Goal: Task Accomplishment & Management: Manage account settings

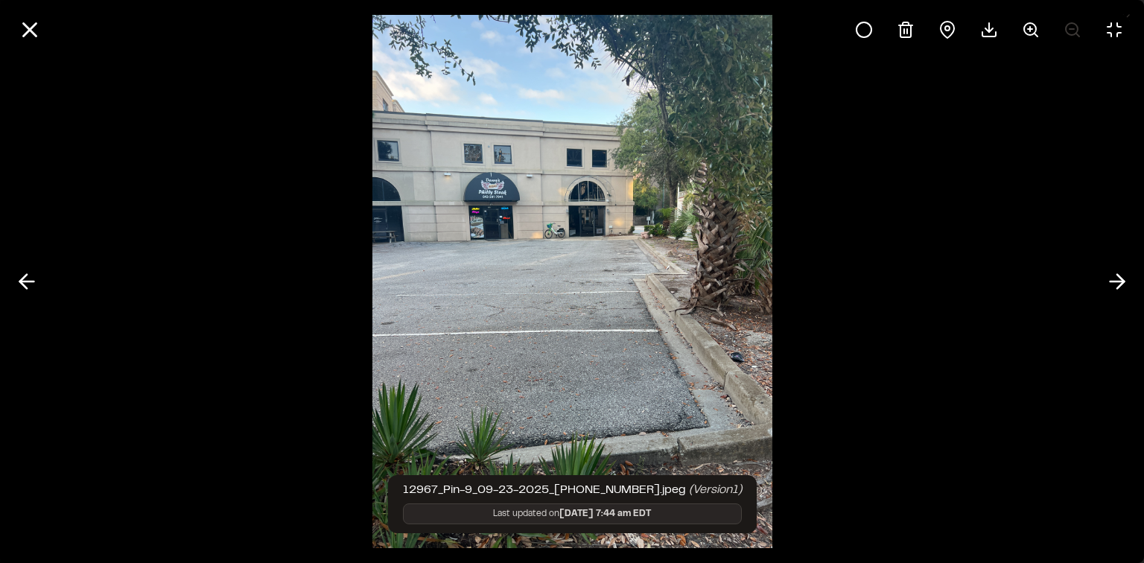
scroll to position [185, 0]
click at [37, 28] on icon at bounding box center [29, 29] width 25 height 25
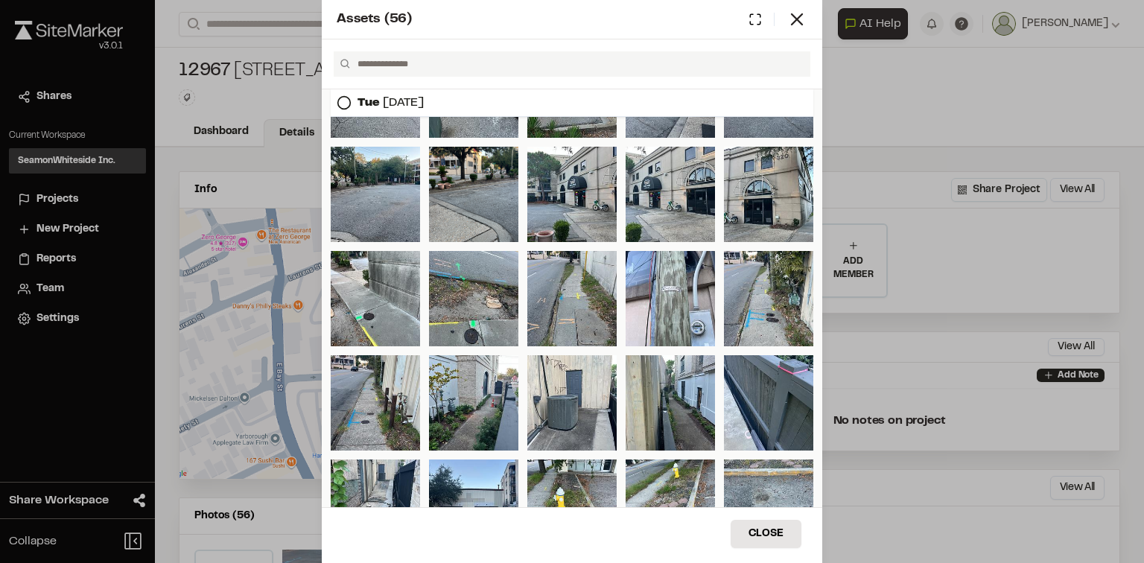
click at [783, 11] on div "Assets ( 56 )" at bounding box center [562, 20] width 450 height 20
click at [798, 16] on icon at bounding box center [796, 19] width 21 height 21
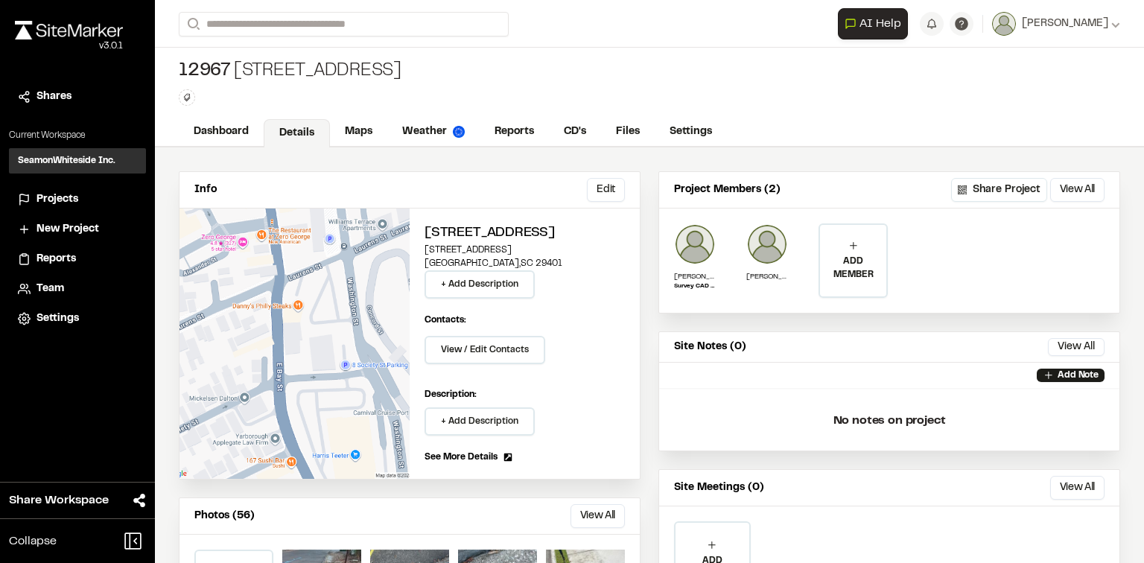
click at [220, 69] on span "12967" at bounding box center [205, 72] width 52 height 24
click at [235, 124] on link "Dashboard" at bounding box center [222, 133] width 86 height 28
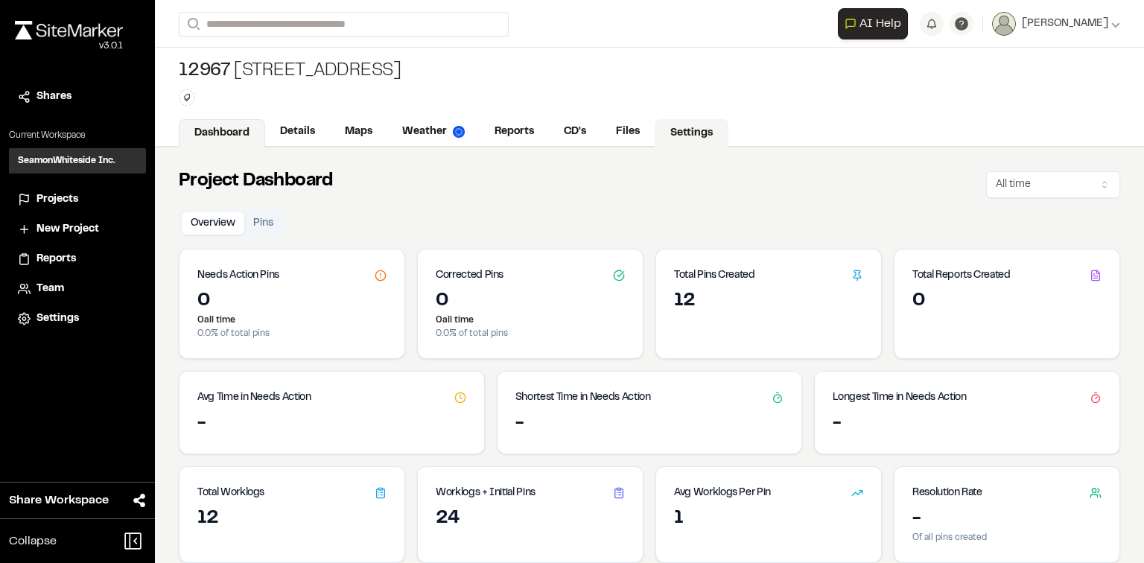
click at [688, 130] on link "Settings" at bounding box center [692, 133] width 74 height 28
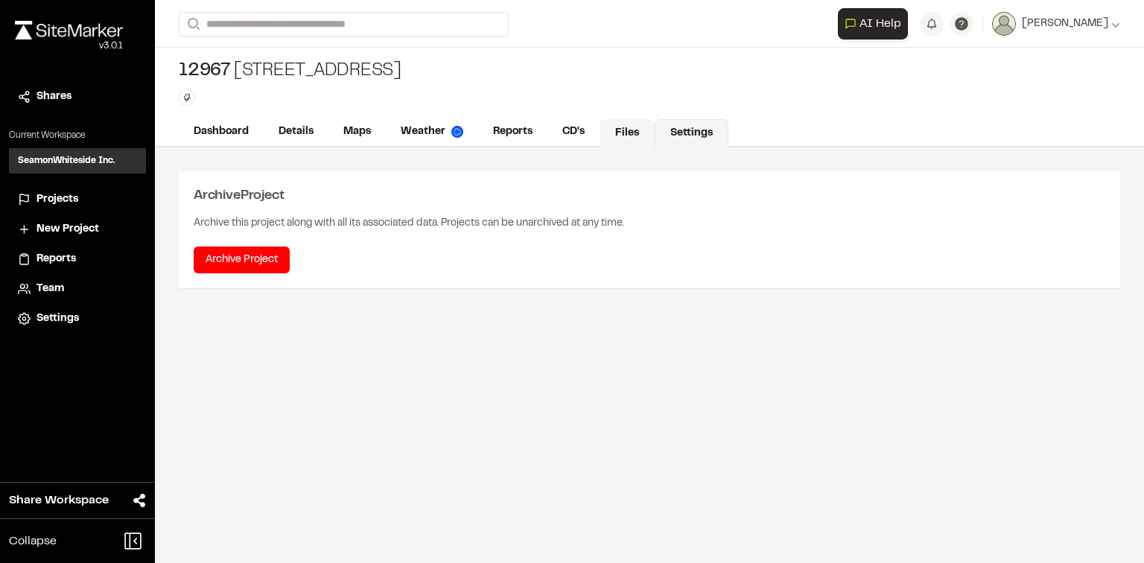
click at [632, 129] on link "Files" at bounding box center [627, 133] width 55 height 28
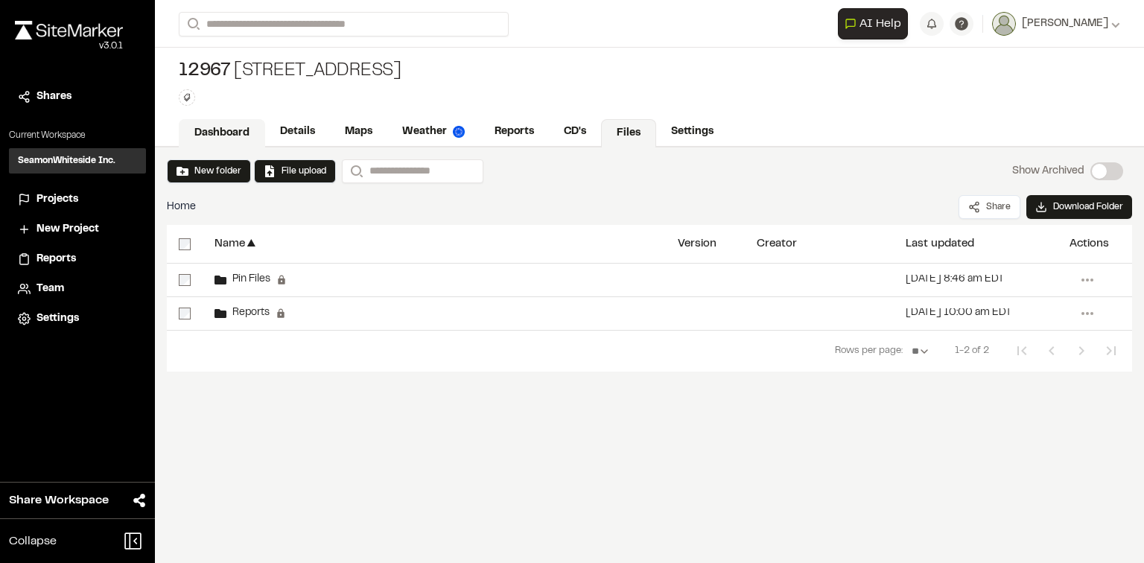
click at [227, 133] on link "Dashboard" at bounding box center [222, 133] width 86 height 28
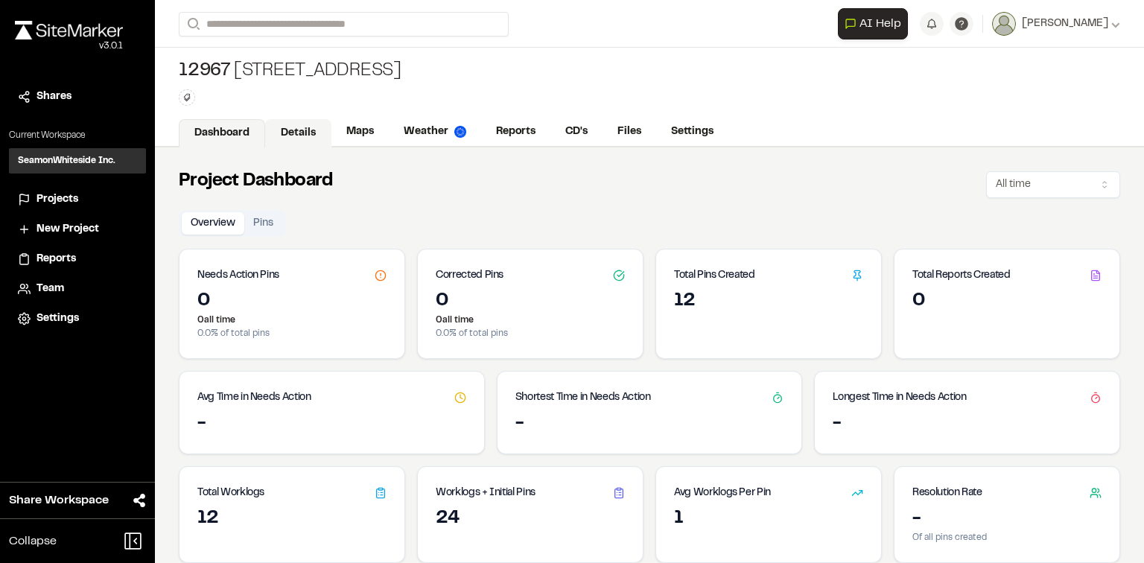
click at [311, 133] on link "Details" at bounding box center [298, 133] width 66 height 28
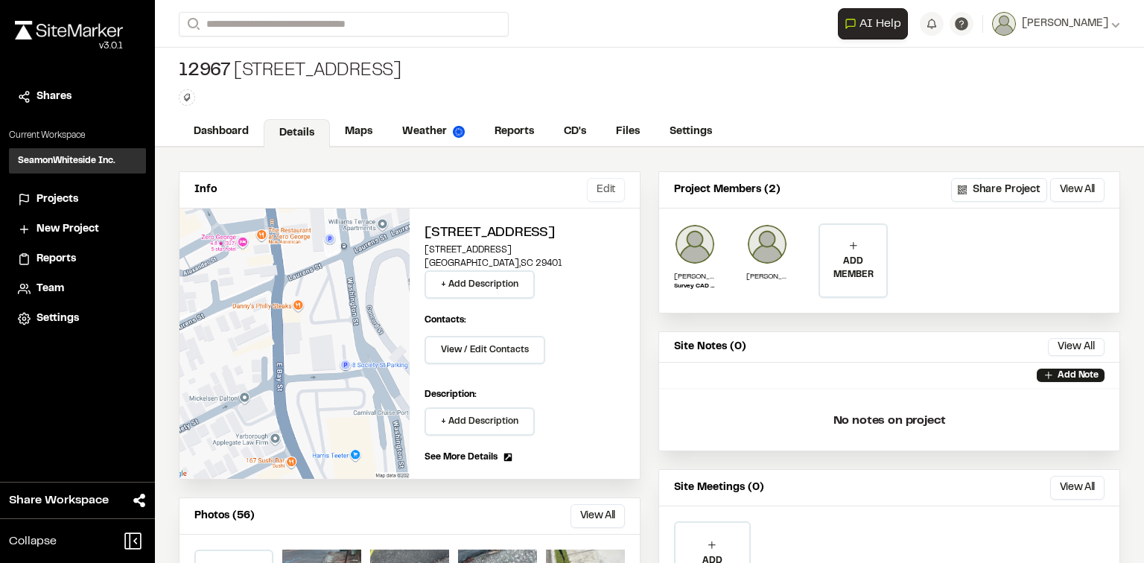
click at [614, 185] on button "Edit" at bounding box center [606, 190] width 38 height 24
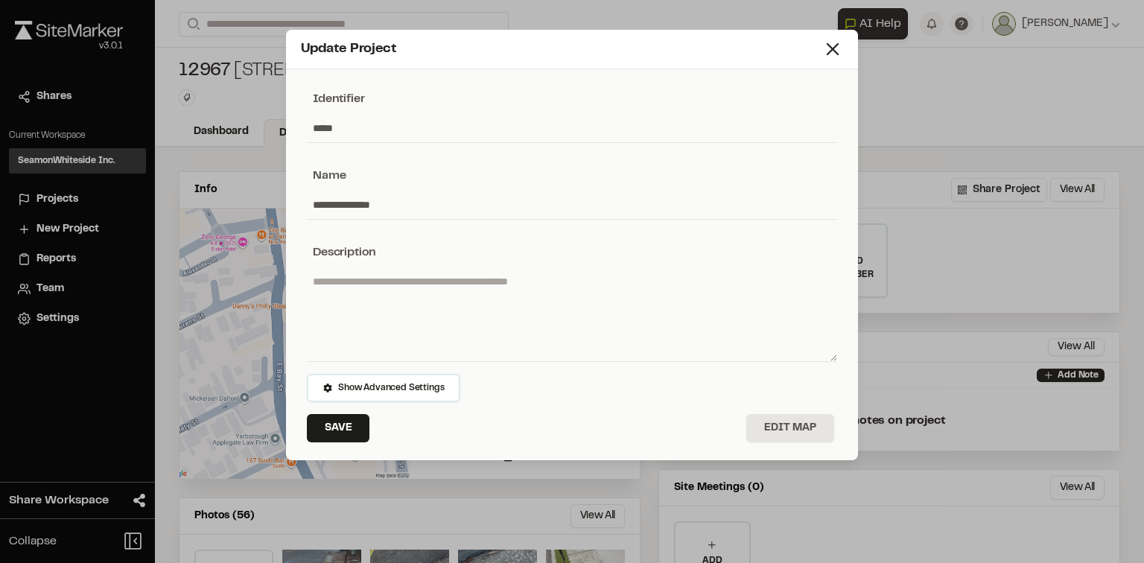
click at [335, 127] on input "*****" at bounding box center [572, 128] width 530 height 28
type input "*****"
click at [344, 432] on button "Save" at bounding box center [338, 428] width 63 height 28
